Goal: Task Accomplishment & Management: Complete application form

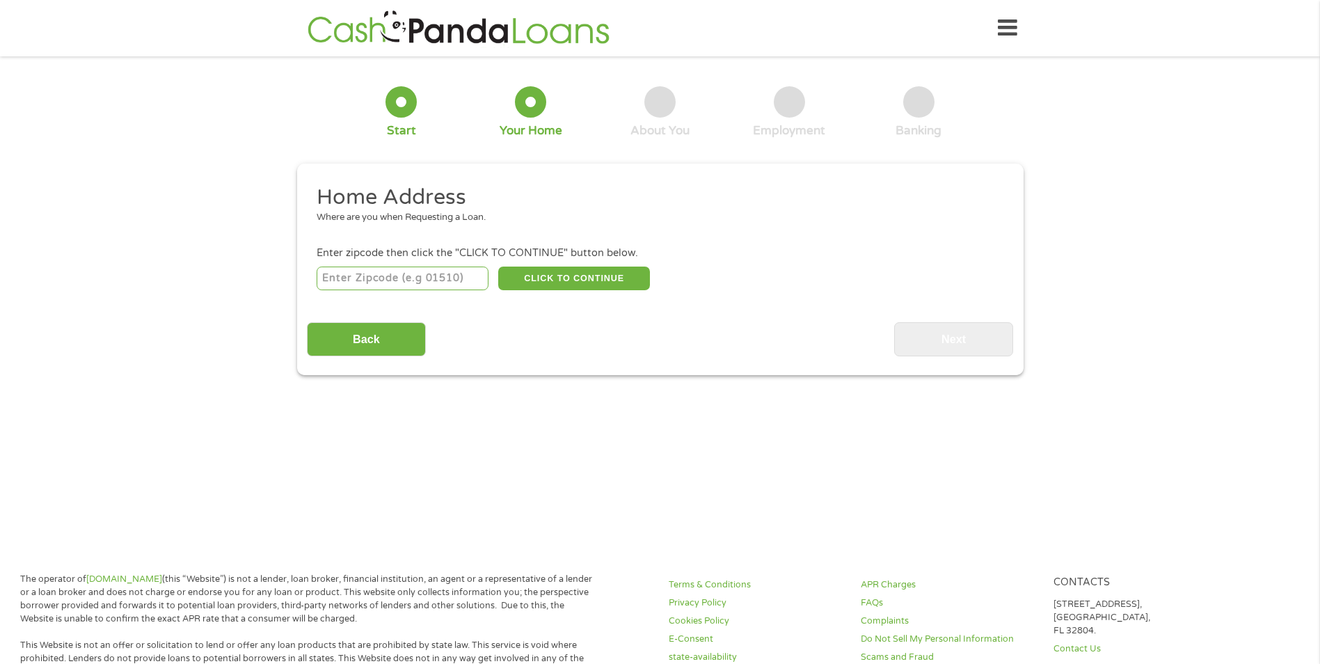
click at [439, 279] on input "number" at bounding box center [403, 279] width 172 height 24
type input "73012"
click at [549, 278] on button "CLICK TO CONTINUE" at bounding box center [574, 279] width 152 height 24
type input "73012"
type input "[PERSON_NAME]"
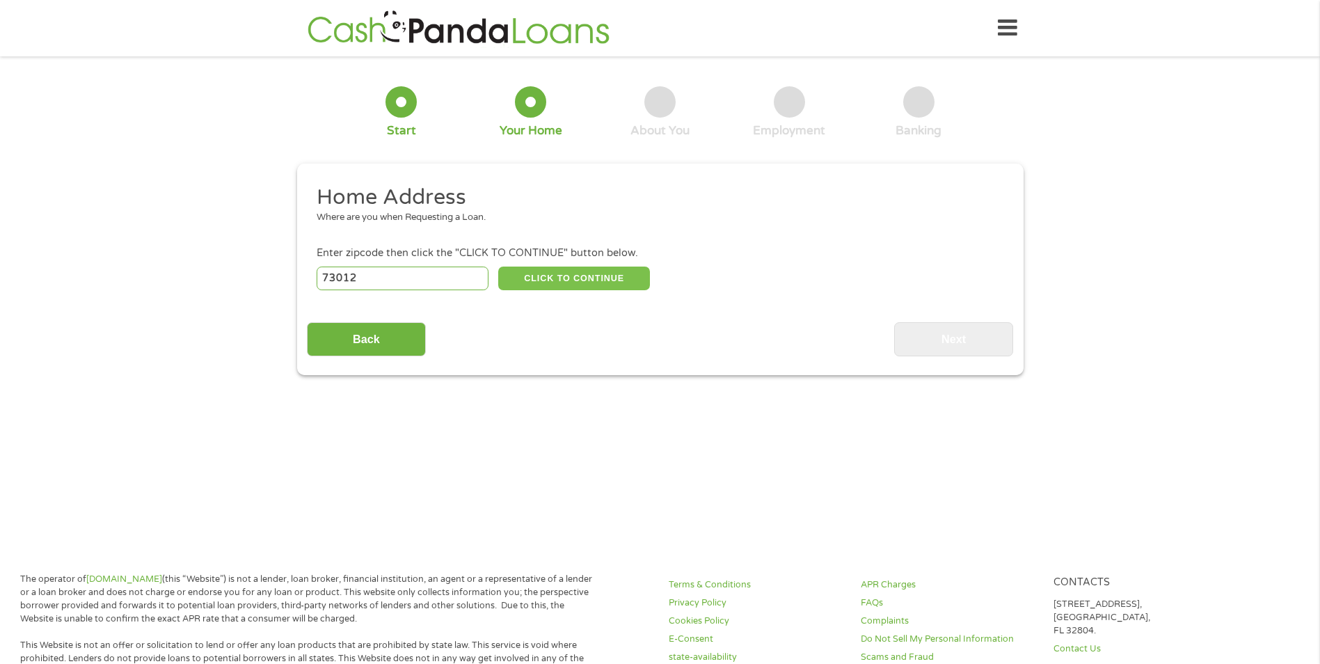
select select "[US_STATE]"
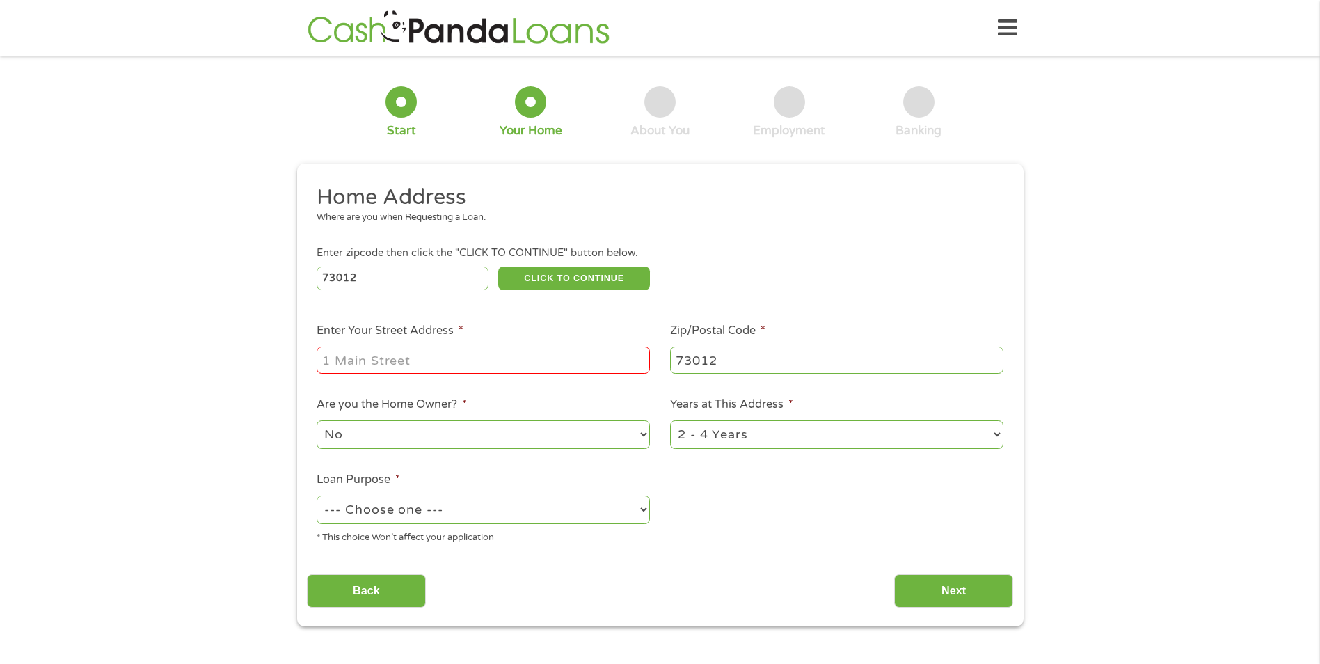
click at [463, 356] on input "Enter Your Street Address *" at bounding box center [483, 360] width 333 height 26
drag, startPoint x: 608, startPoint y: 358, endPoint x: 449, endPoint y: 358, distance: 159.4
click at [449, 358] on input "[STREET_ADDRESS]" at bounding box center [483, 360] width 333 height 26
type input "2801 Mustang Trail"
click at [604, 436] on select "No Yes" at bounding box center [483, 434] width 333 height 29
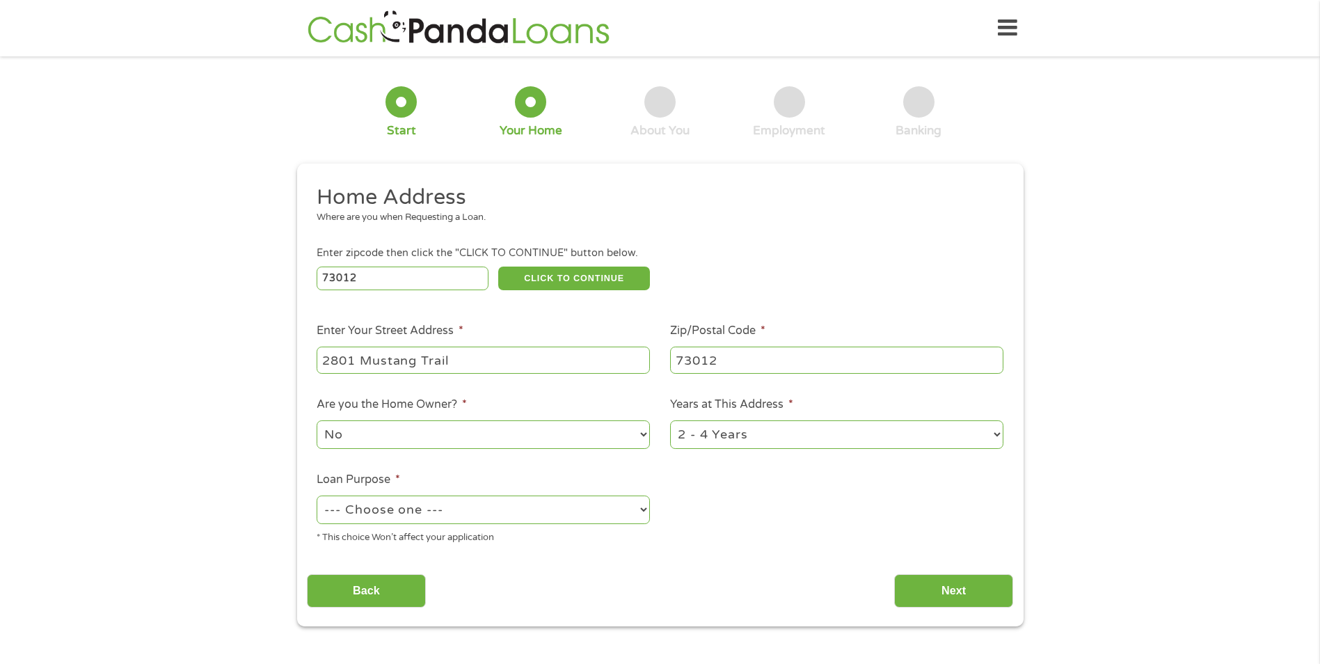
click at [787, 436] on select "1 Year or less 1 - 2 Years 2 - 4 Years Over 4 Years" at bounding box center [836, 434] width 333 height 29
select select "60months"
click at [670, 420] on select "1 Year or less 1 - 2 Years 2 - 4 Years Over 4 Years" at bounding box center [836, 434] width 333 height 29
click at [514, 514] on select "--- Choose one --- Pay Bills Debt Consolidation Home Improvement Major Purchase…" at bounding box center [483, 509] width 333 height 29
select select "homeimprovement"
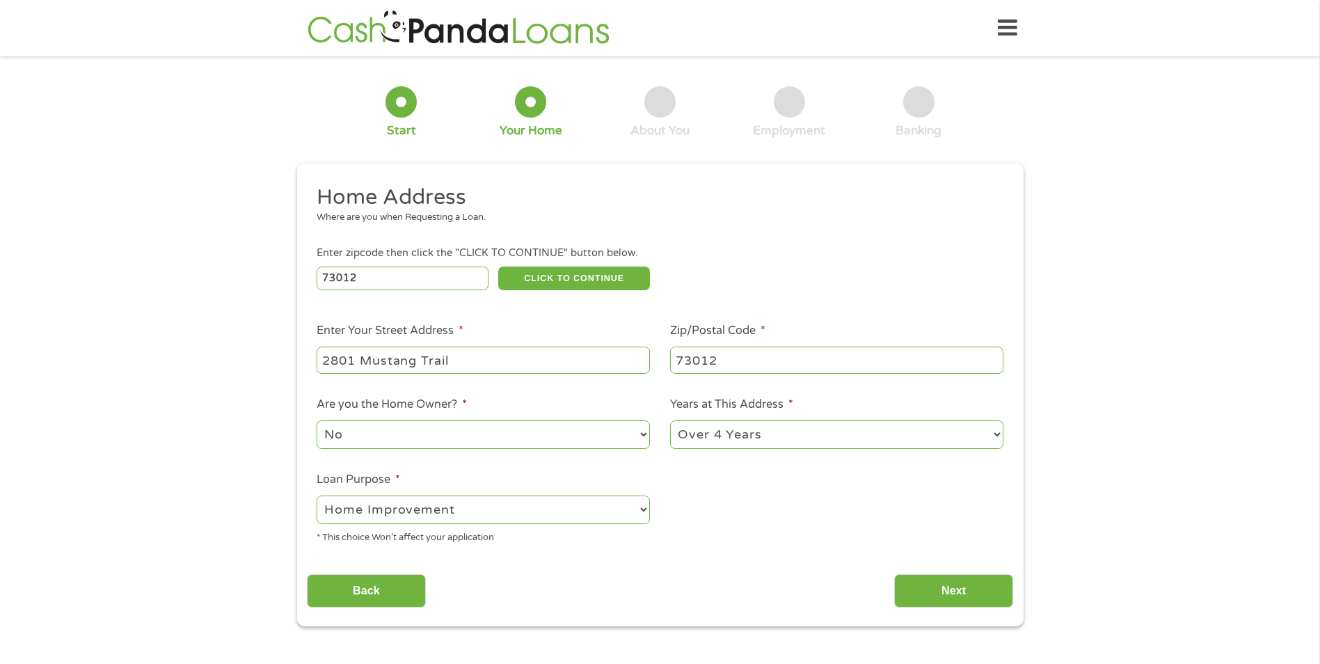
click at [317, 495] on select "--- Choose one --- Pay Bills Debt Consolidation Home Improvement Major Purchase…" at bounding box center [483, 509] width 333 height 29
click at [539, 555] on div "Home Address Where are you when Requesting a Loan. Enter zipcode then click the…" at bounding box center [660, 396] width 706 height 424
click at [965, 587] on input "Next" at bounding box center [953, 591] width 119 height 34
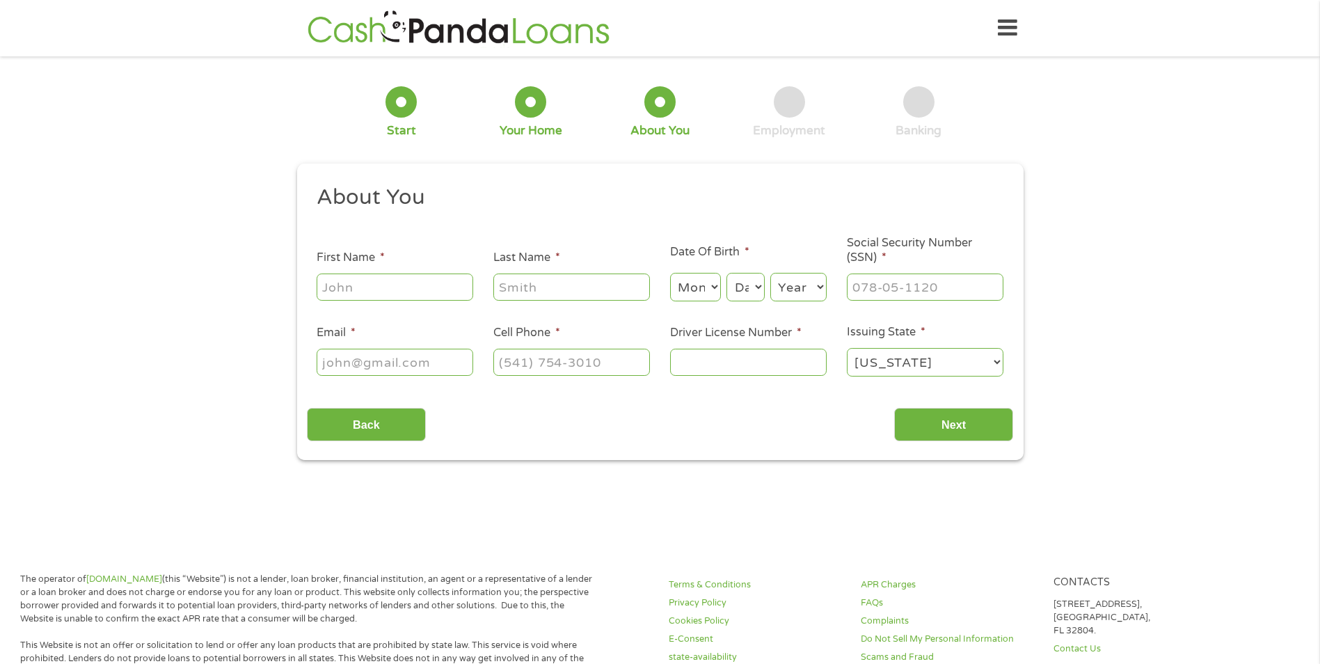
scroll to position [6, 6]
click at [388, 284] on input "First Name *" at bounding box center [395, 286] width 157 height 26
type input "[PERSON_NAME]"
select select "14"
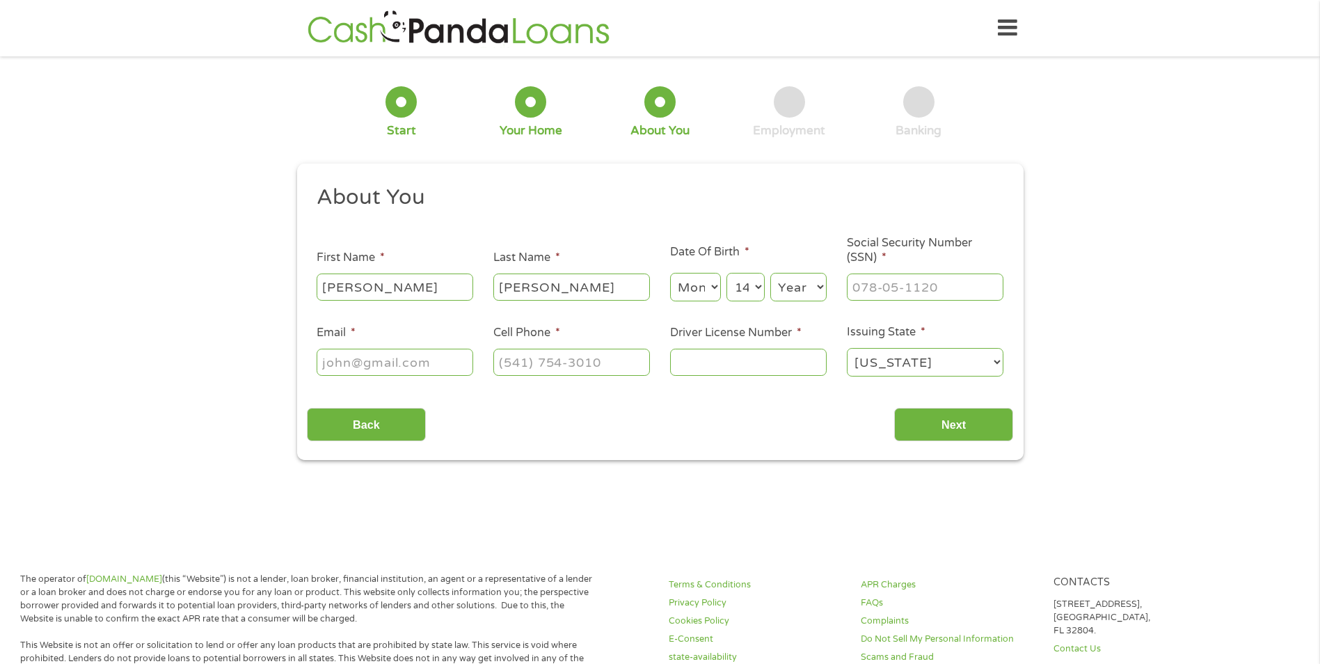
select select "1973"
type input "[EMAIL_ADDRESS][DOMAIN_NAME]"
type input "[PHONE_NUMBER]"
click at [699, 284] on select "Month 1 2 3 4 5 6 7 8 9 10 11 12" at bounding box center [695, 287] width 51 height 29
select select "4"
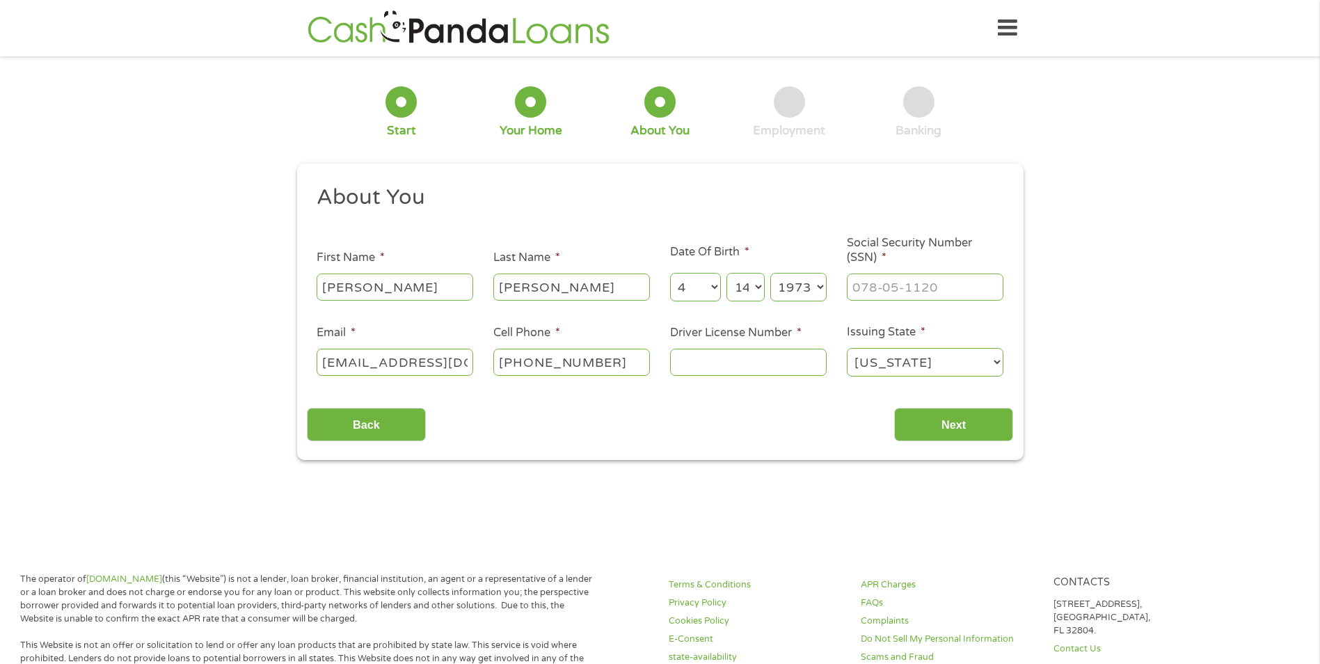
click at [670, 273] on select "Month 1 2 3 4 5 6 7 8 9 10 11 12" at bounding box center [695, 287] width 51 height 29
click at [740, 424] on div "Back Next" at bounding box center [660, 419] width 706 height 44
click at [738, 360] on input "Driver License Number *" at bounding box center [748, 362] width 157 height 26
click at [910, 287] on input "___-__-____" at bounding box center [925, 286] width 157 height 26
type input "636-01-0827"
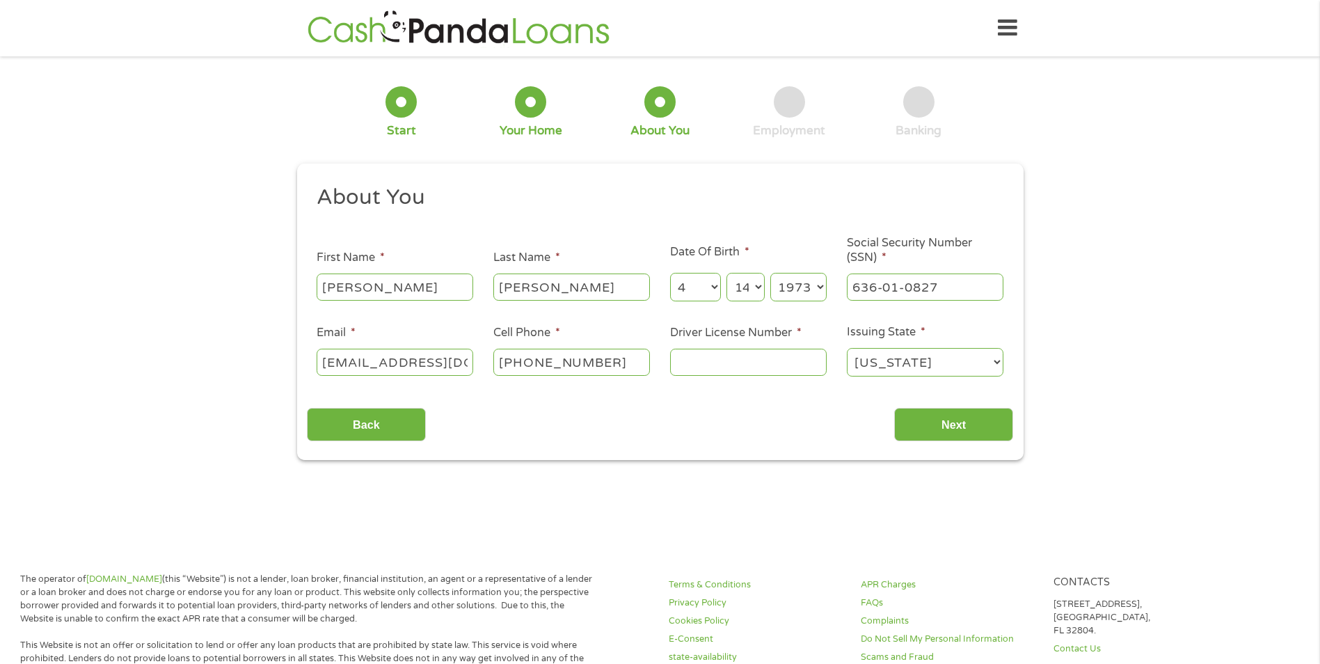
click at [738, 360] on input "Driver License Number *" at bounding box center [748, 362] width 157 height 26
type input "h000005415"
click at [935, 417] on input "Next" at bounding box center [953, 425] width 119 height 34
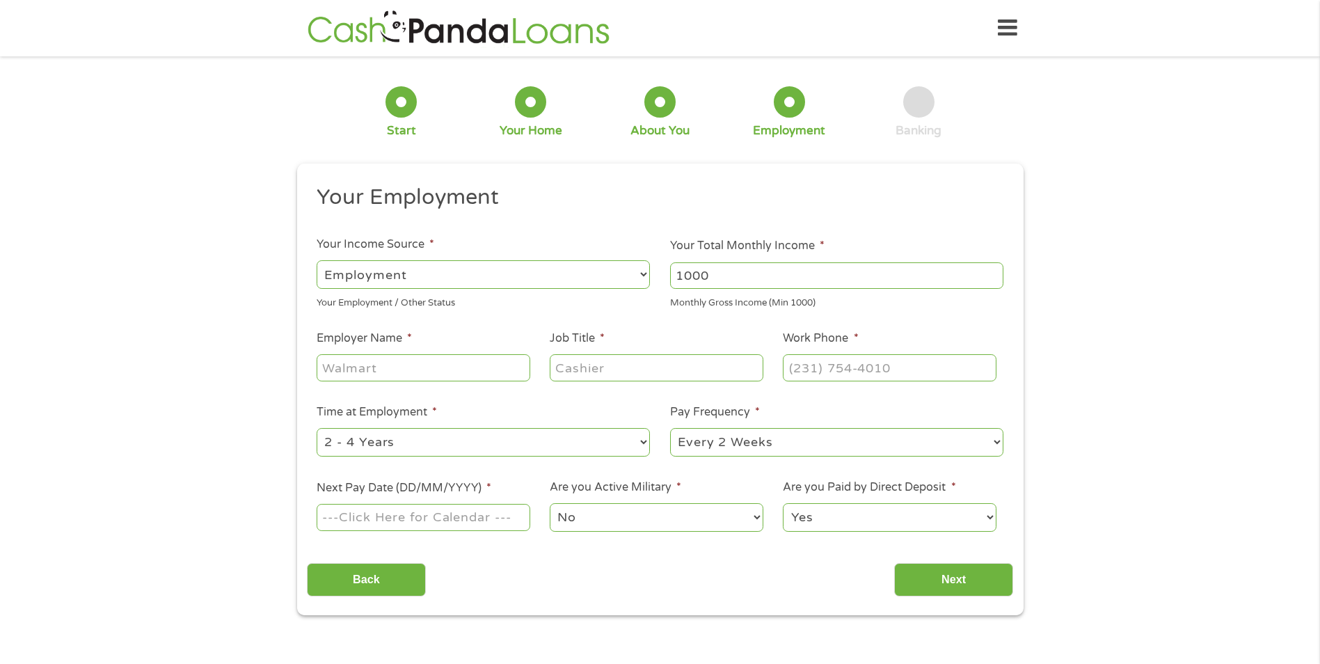
click at [995, 269] on input "1000" at bounding box center [836, 275] width 333 height 26
click at [994, 271] on input "1001" at bounding box center [836, 275] width 333 height 26
click at [766, 276] on input "1001" at bounding box center [836, 275] width 333 height 26
click at [765, 275] on input "1001" at bounding box center [836, 275] width 333 height 26
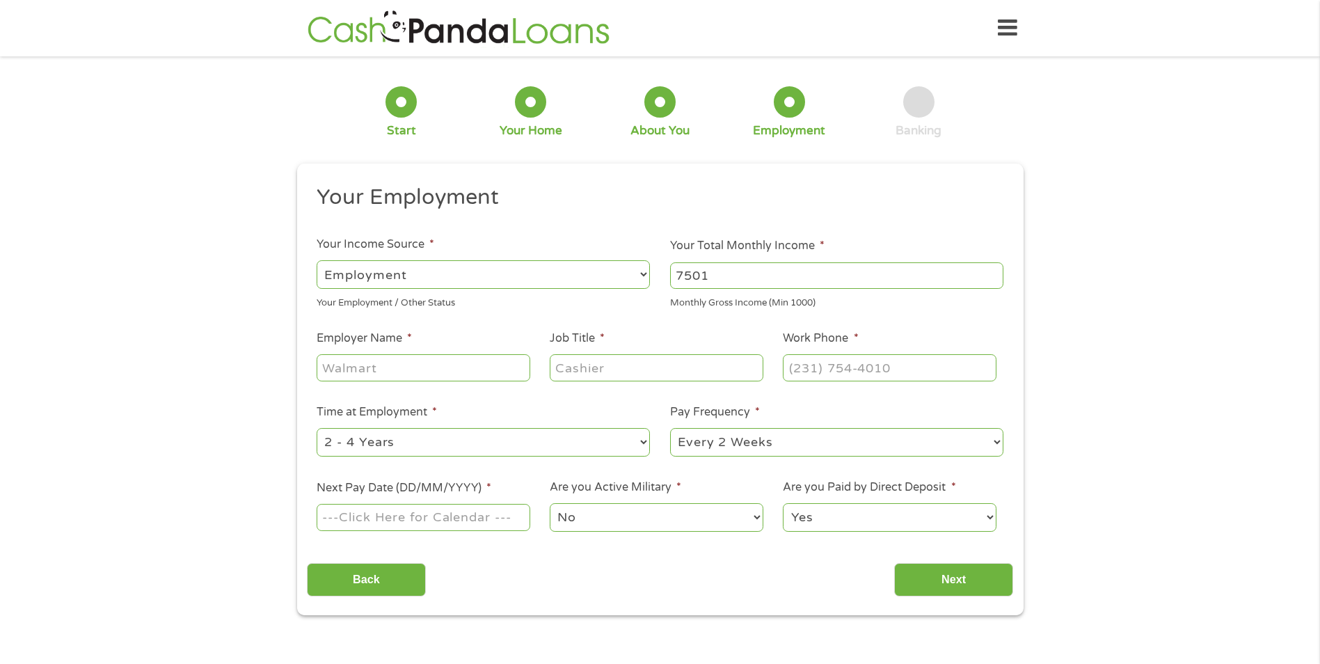
type input "7501"
click at [386, 373] on input "Employer Name *" at bounding box center [423, 367] width 213 height 26
type input "Hertz corporation"
click at [624, 372] on input "Job Title *" at bounding box center [656, 367] width 213 height 26
type input "General manager"
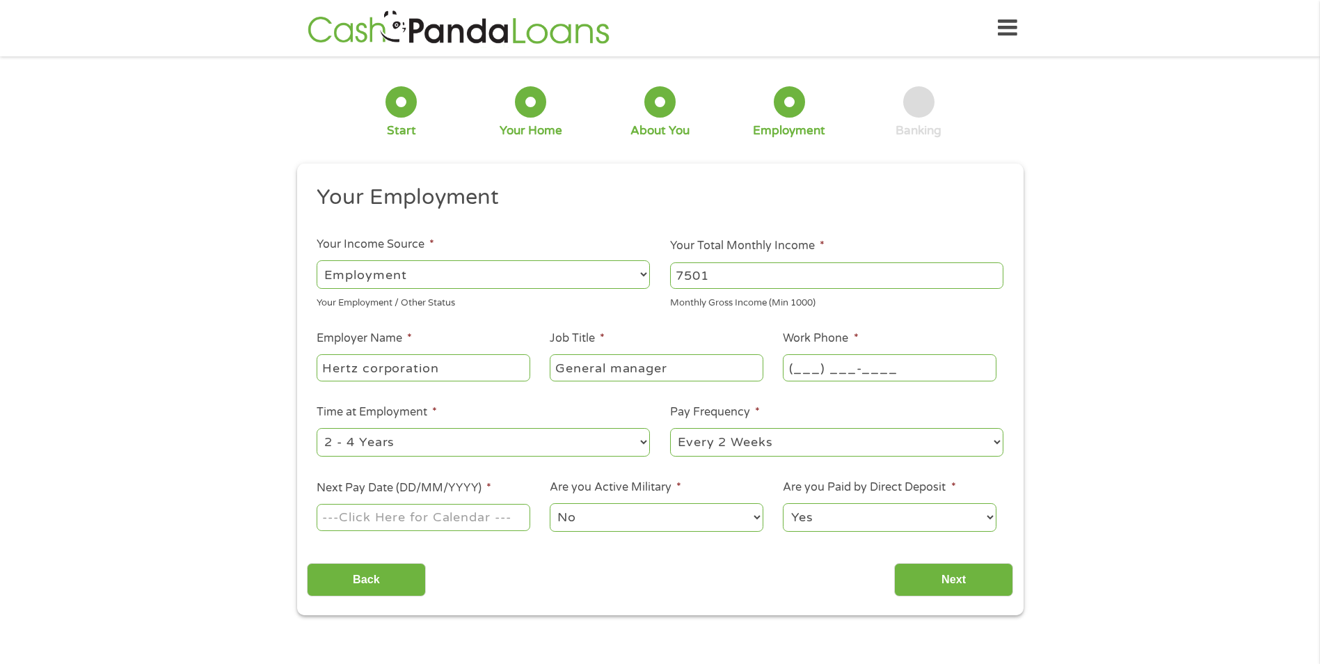
click at [864, 372] on input "(___) ___-____" at bounding box center [889, 367] width 213 height 26
type input "[PHONE_NUMBER]"
click at [639, 447] on select "--- Choose one --- 1 Year or less 1 - 2 Years 2 - 4 Years Over 4 Years" at bounding box center [483, 442] width 333 height 29
select select "60months"
click at [317, 428] on select "--- Choose one --- 1 Year or less 1 - 2 Years 2 - 4 Years Over 4 Years" at bounding box center [483, 442] width 333 height 29
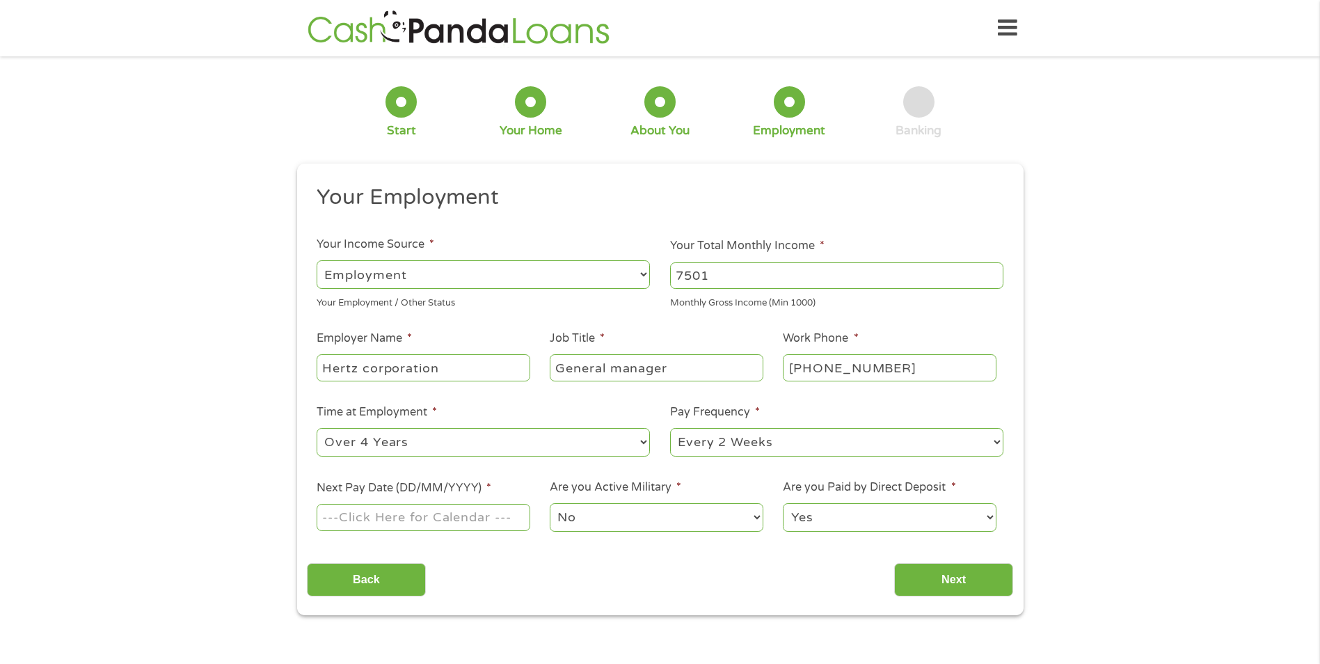
click at [481, 518] on input "Next Pay Date (DD/MM/YYYY) *" at bounding box center [423, 517] width 213 height 26
type input "[DATE]"
click at [658, 517] on select "No Yes" at bounding box center [656, 517] width 213 height 29
click at [936, 580] on input "Next" at bounding box center [953, 580] width 119 height 34
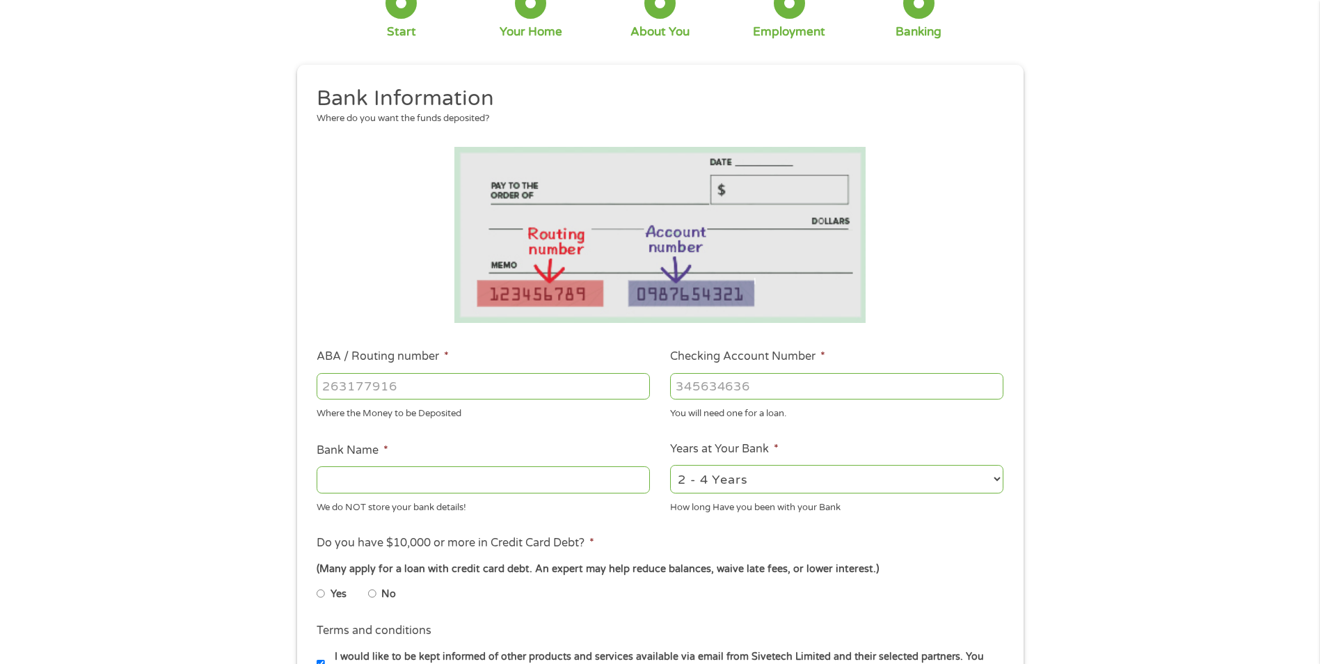
scroll to position [418, 0]
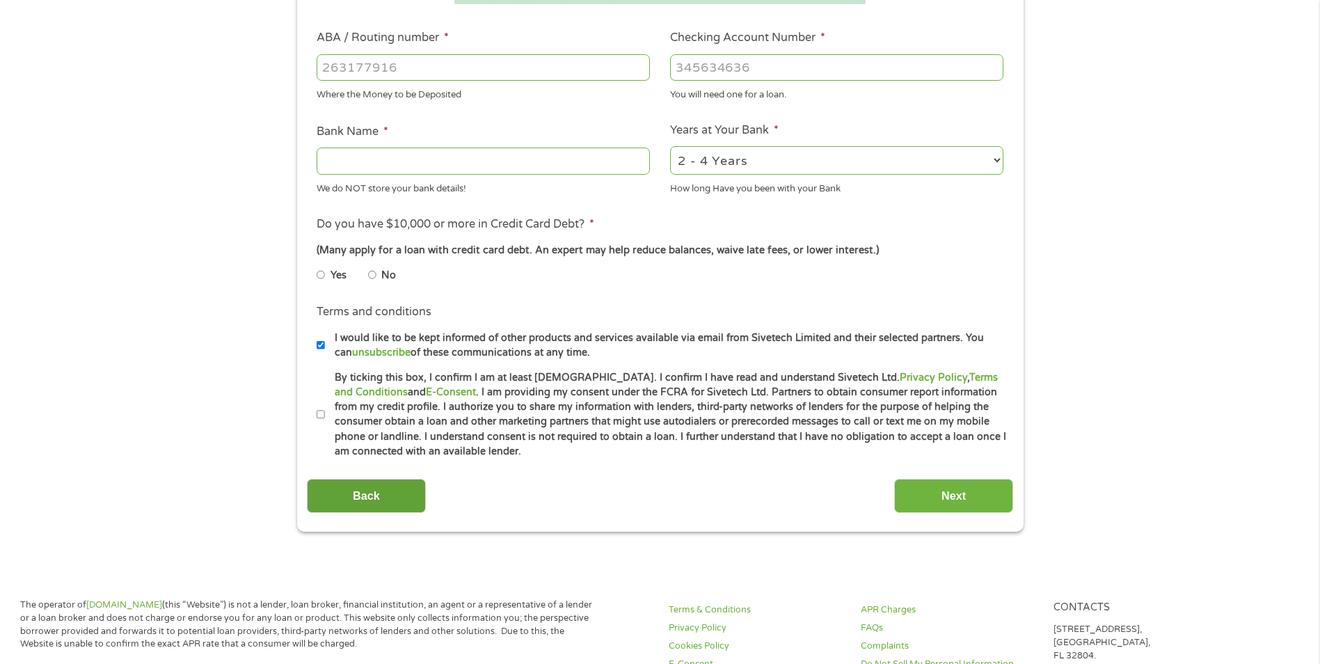
click at [374, 493] on input "Back" at bounding box center [366, 496] width 119 height 34
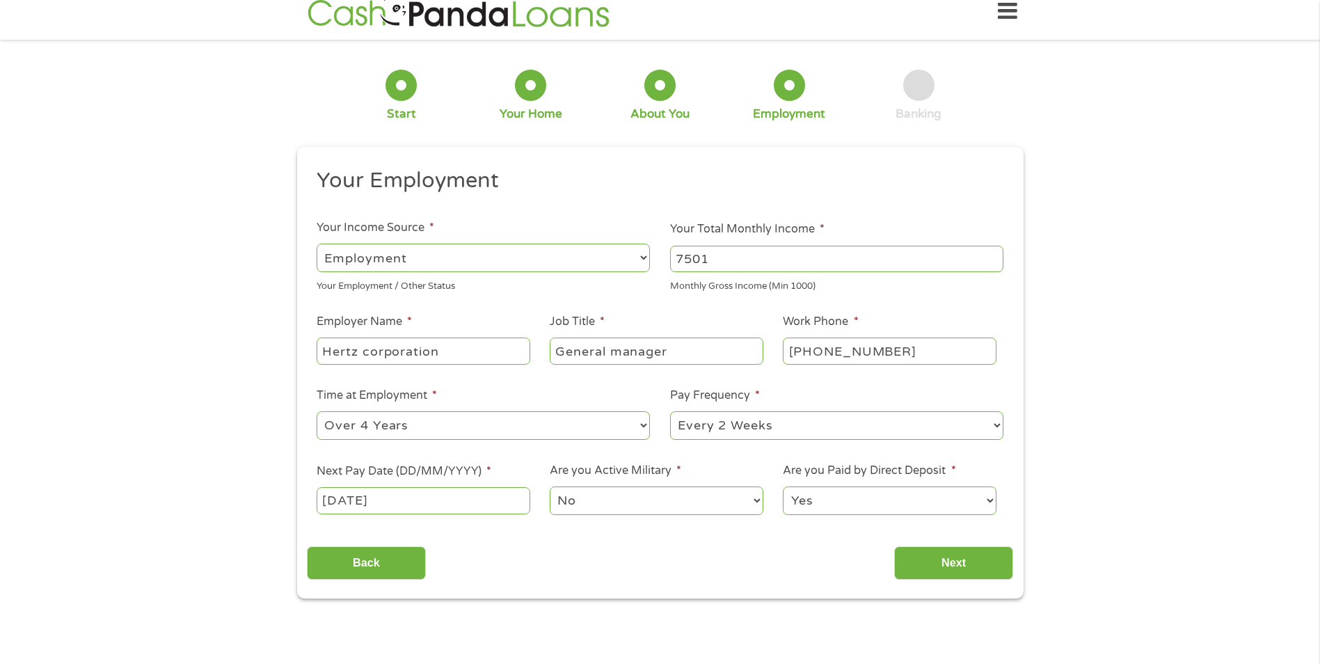
scroll to position [0, 0]
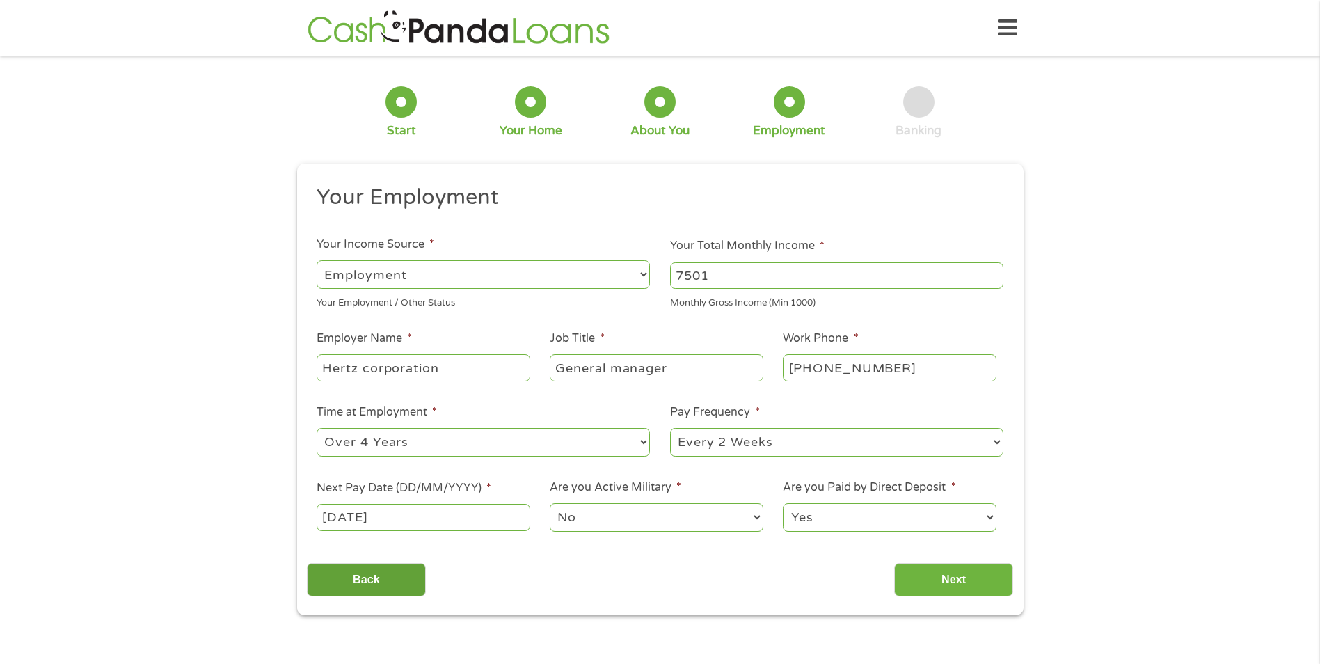
click at [368, 573] on input "Back" at bounding box center [366, 580] width 119 height 34
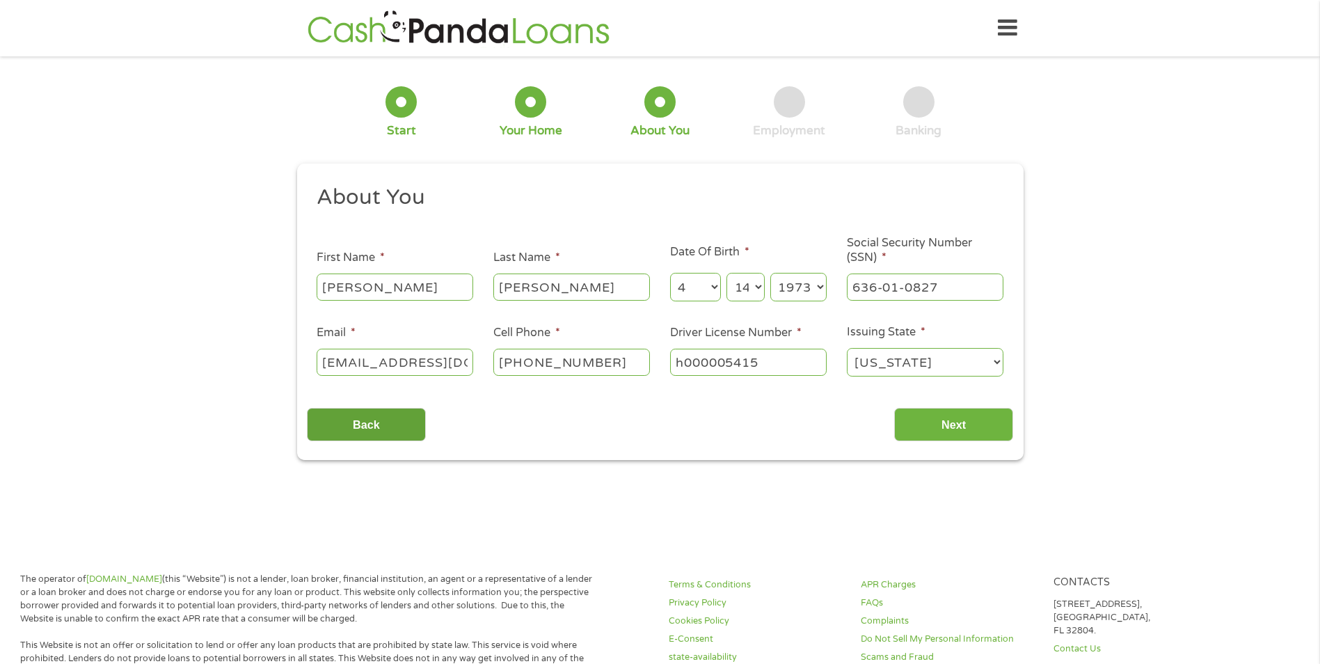
click at [359, 428] on input "Back" at bounding box center [366, 425] width 119 height 34
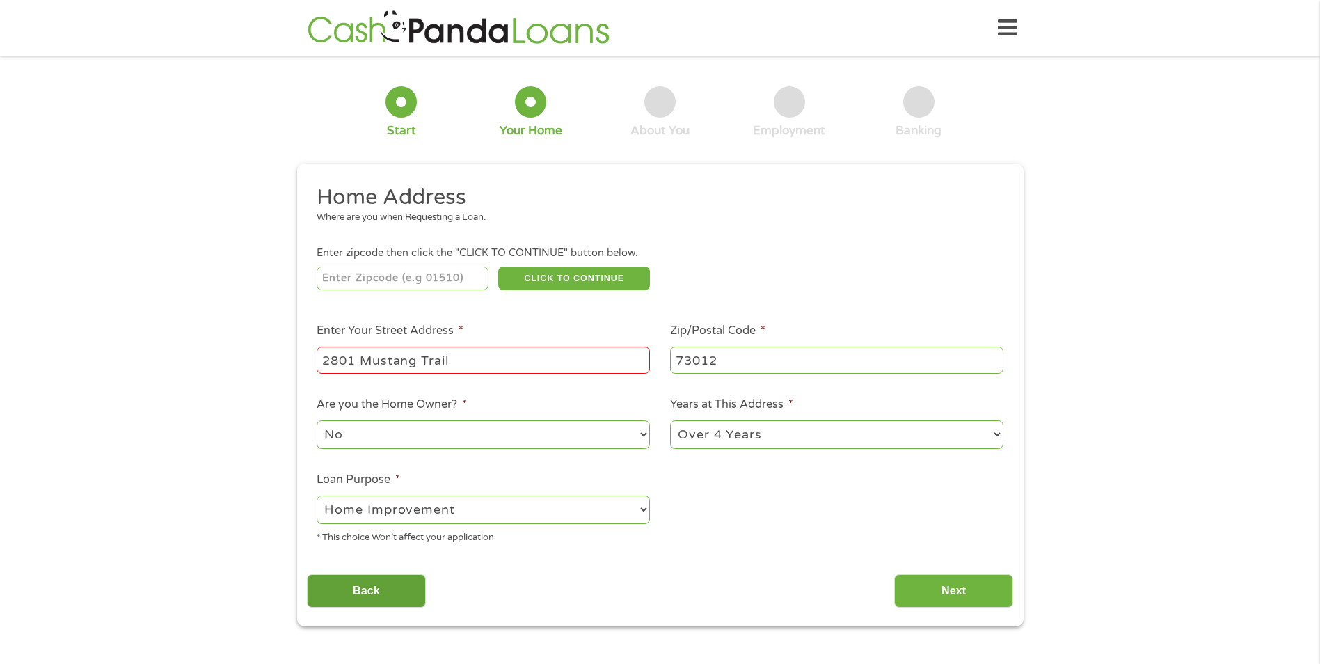
click at [376, 587] on input "Back" at bounding box center [366, 591] width 119 height 34
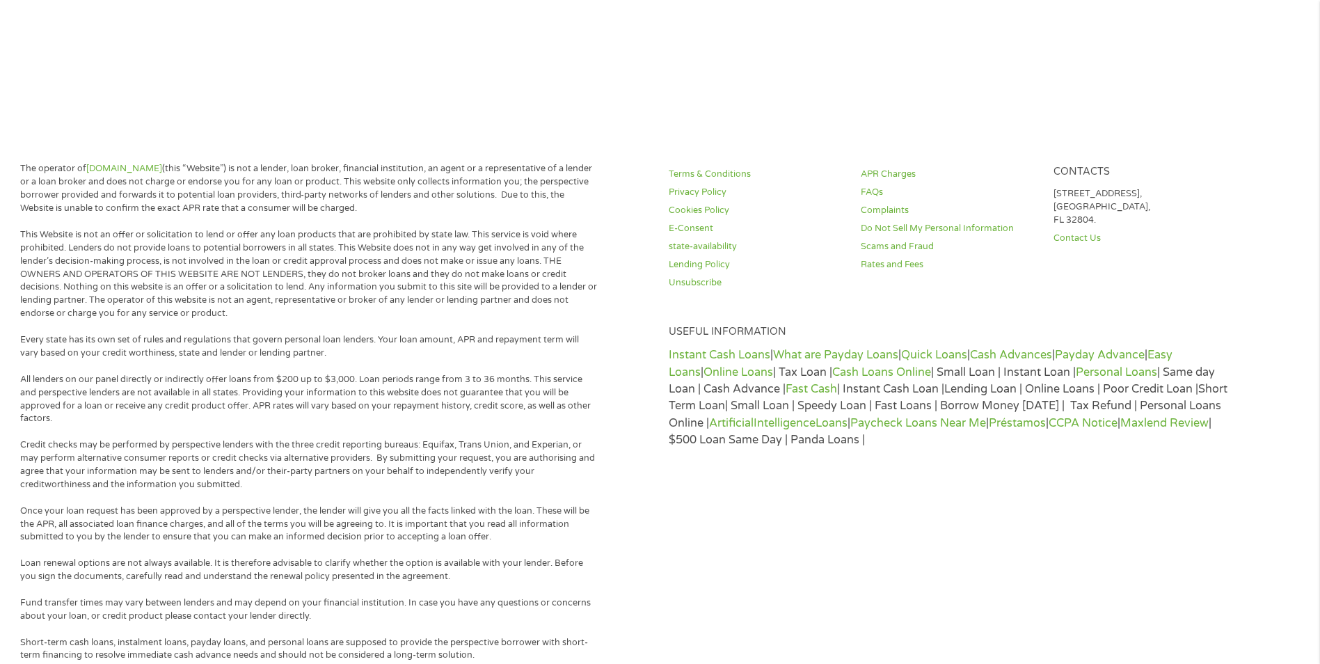
scroll to position [487, 0]
